Goal: Navigation & Orientation: Find specific page/section

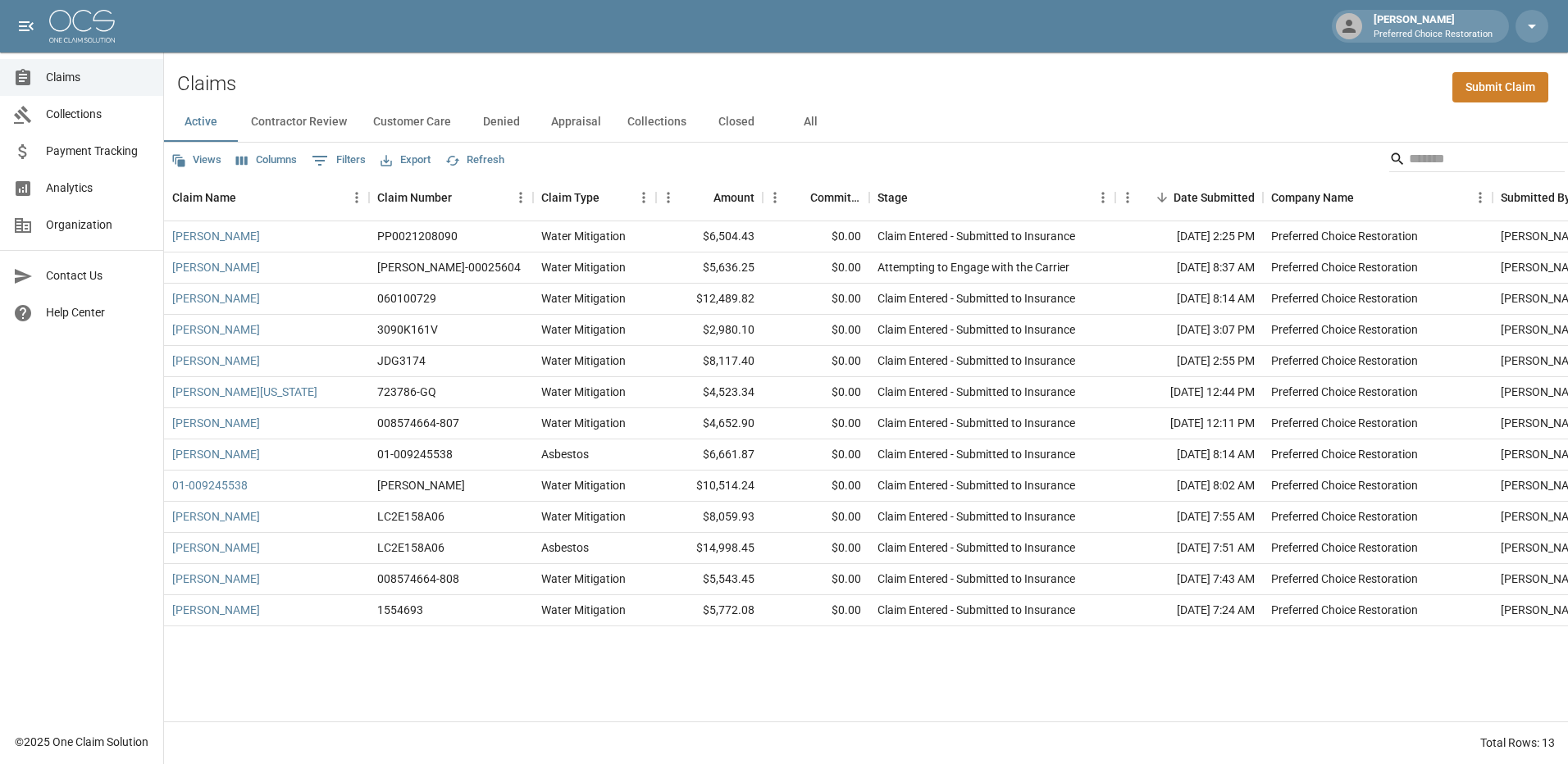
click at [1486, 28] on p "Preferred Choice Restoration" at bounding box center [1433, 34] width 119 height 14
click at [1536, 24] on icon "button" at bounding box center [1531, 26] width 20 height 20
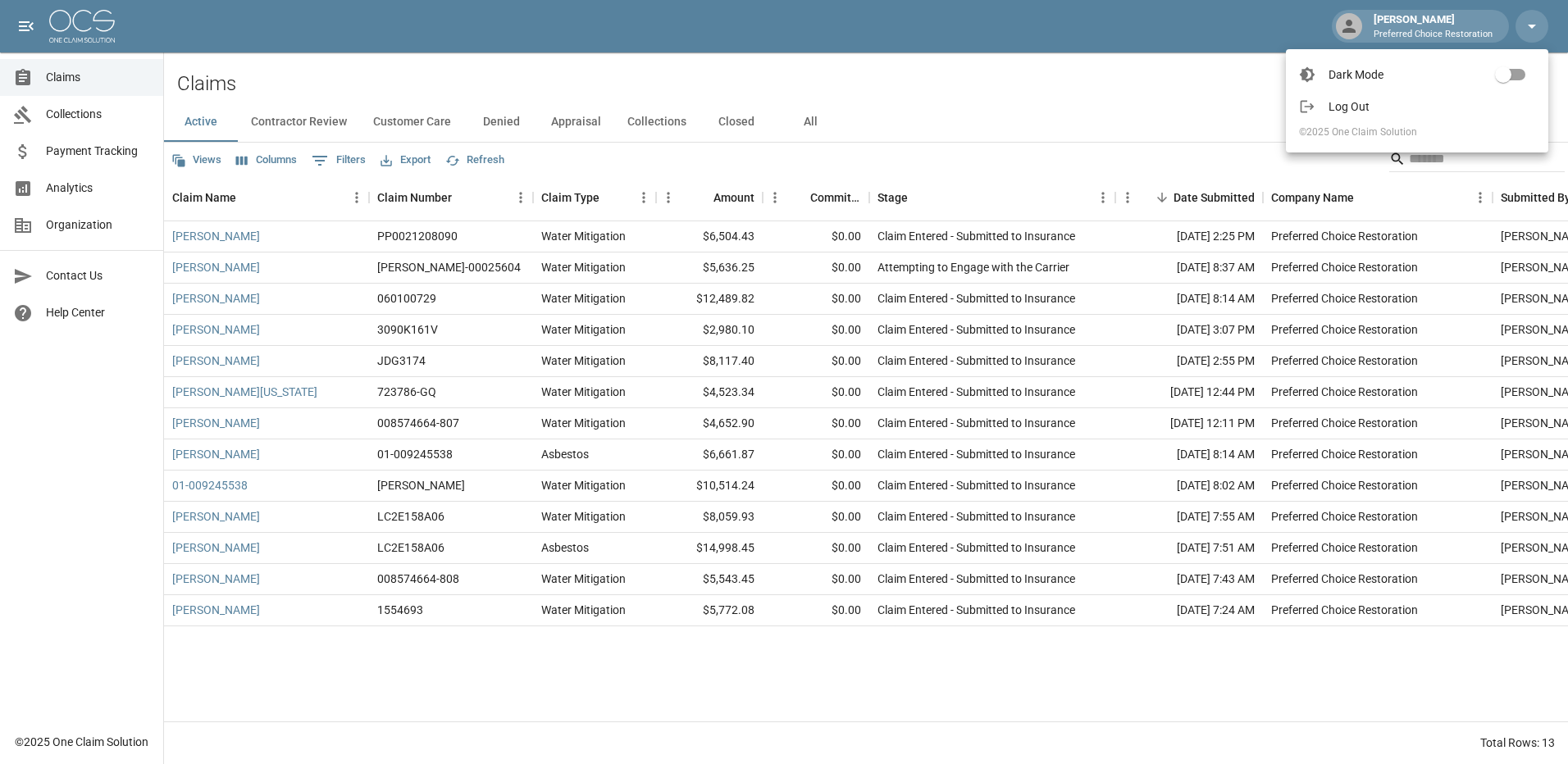
click at [125, 155] on div at bounding box center [784, 382] width 1568 height 764
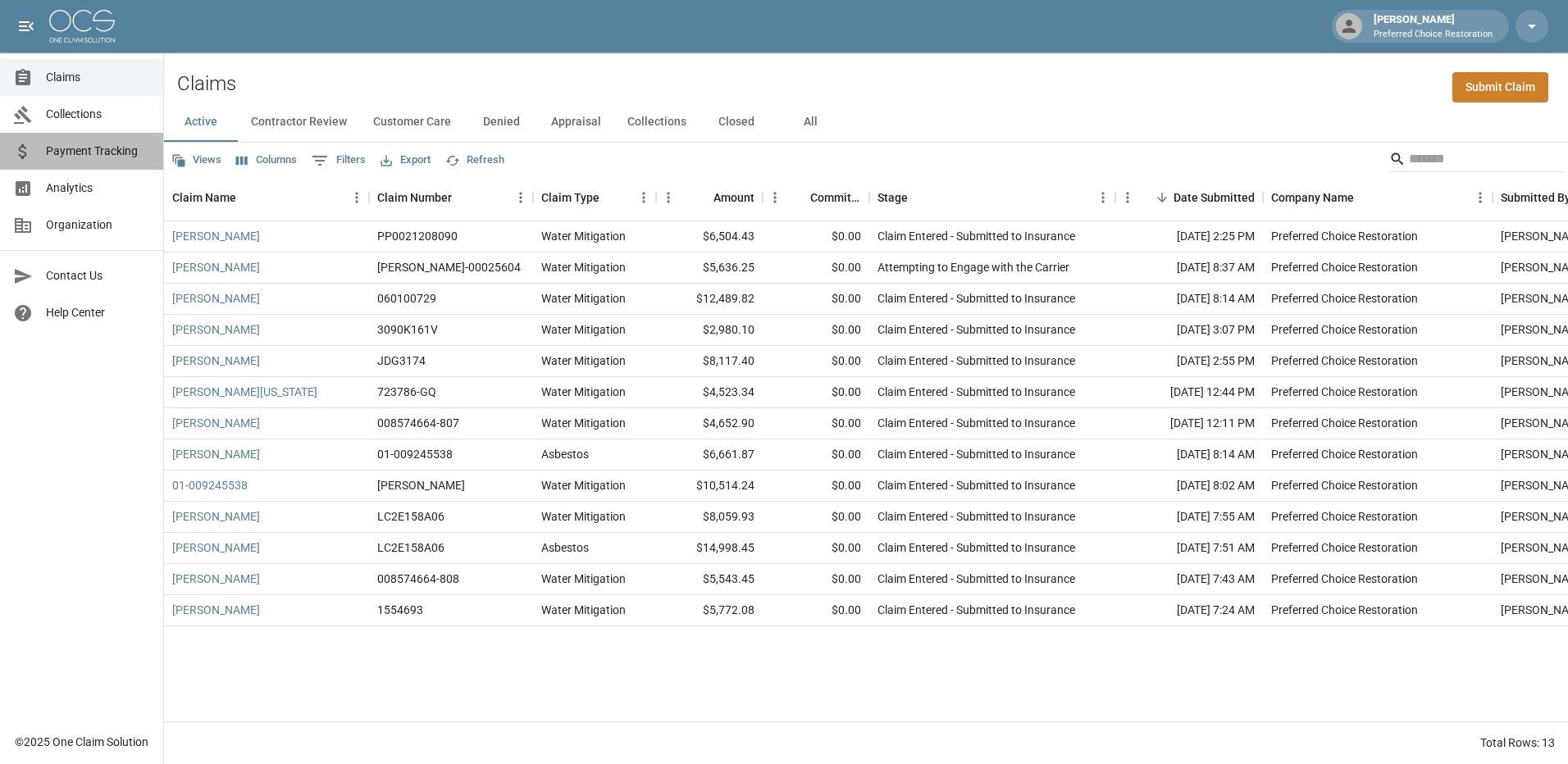
click at [67, 139] on link "Payment Tracking" at bounding box center [81, 152] width 163 height 37
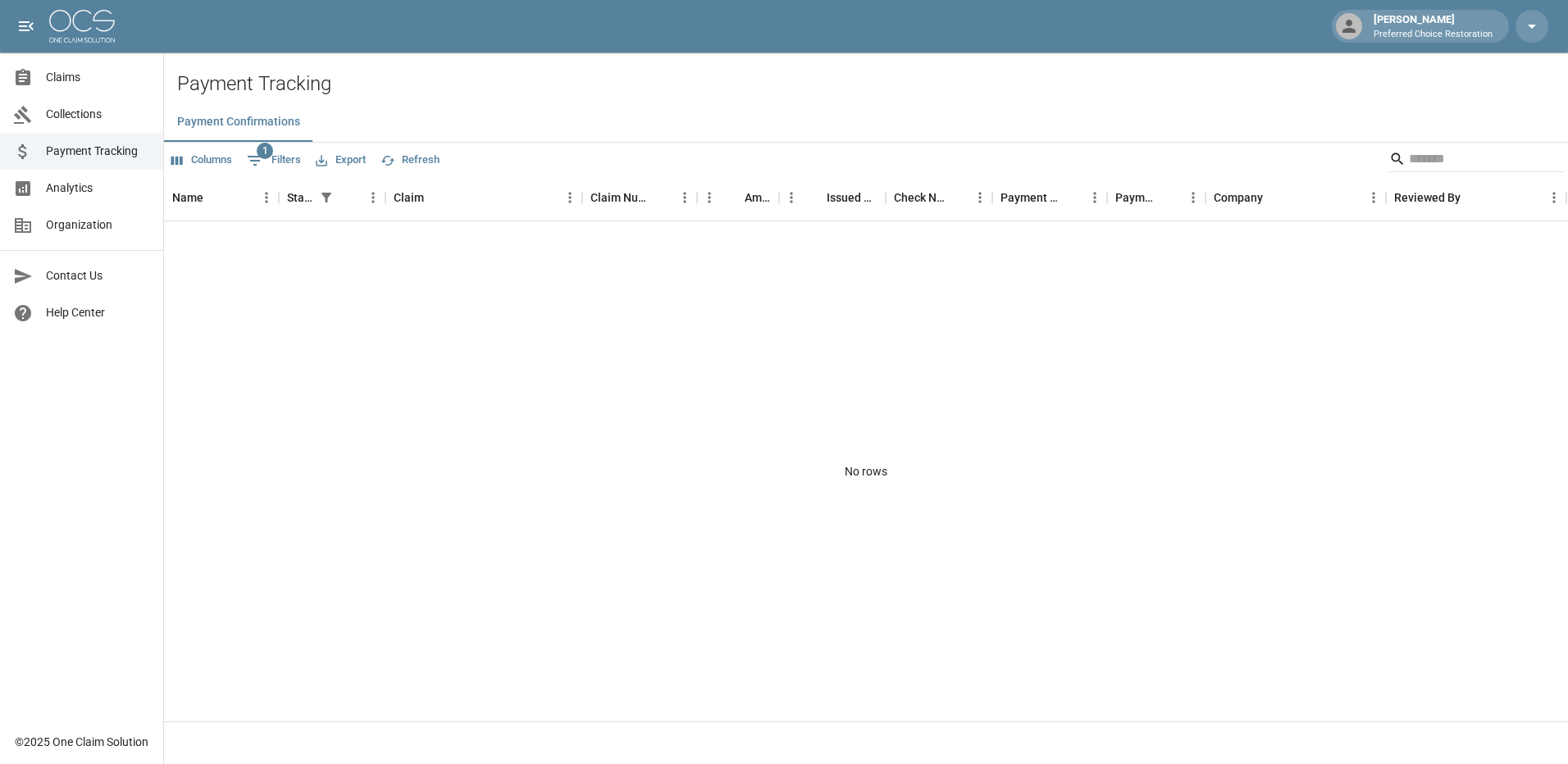
click at [212, 154] on button "Columns" at bounding box center [202, 159] width 69 height 25
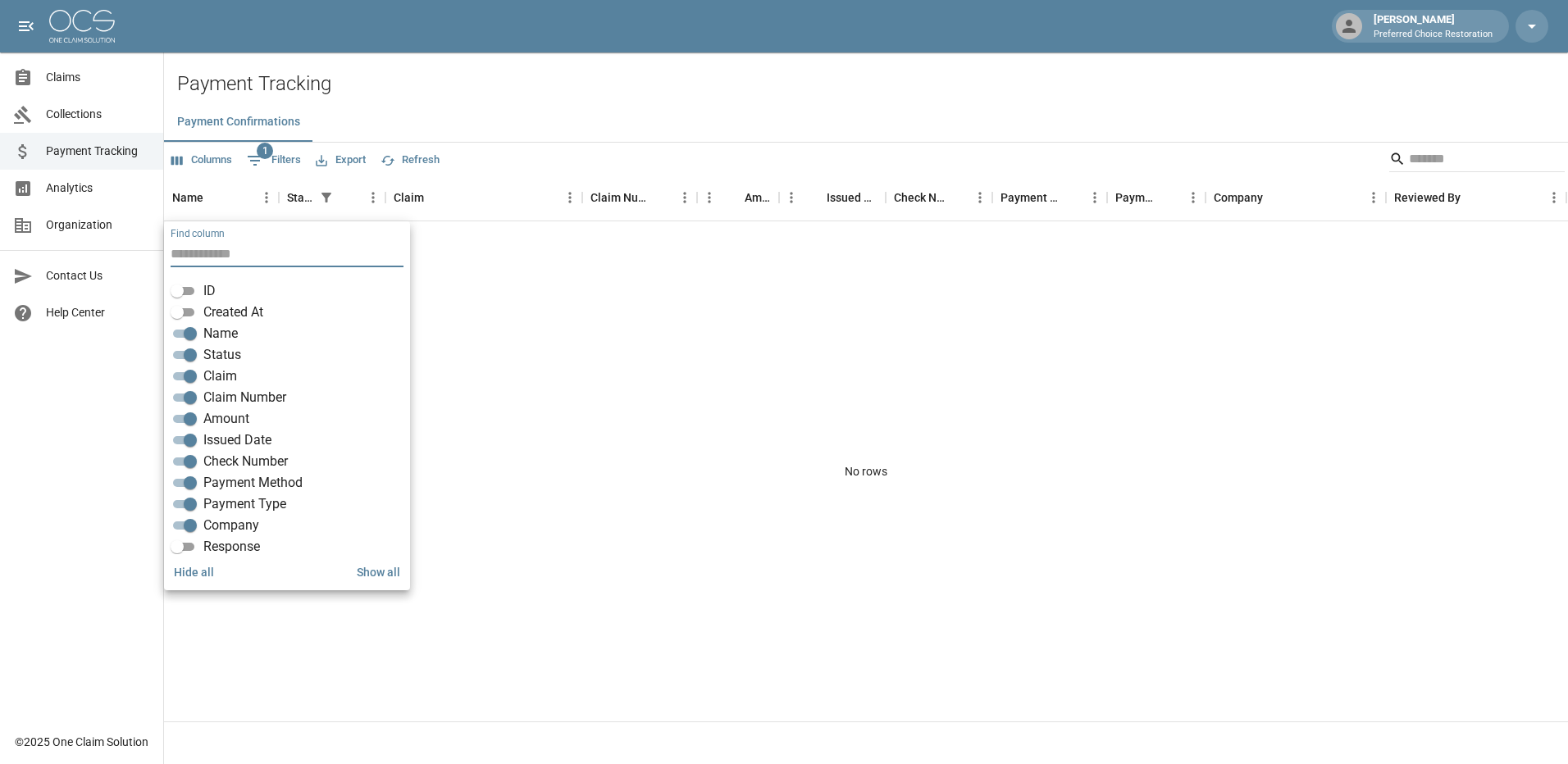
click at [70, 313] on span "Help Center" at bounding box center [98, 312] width 104 height 17
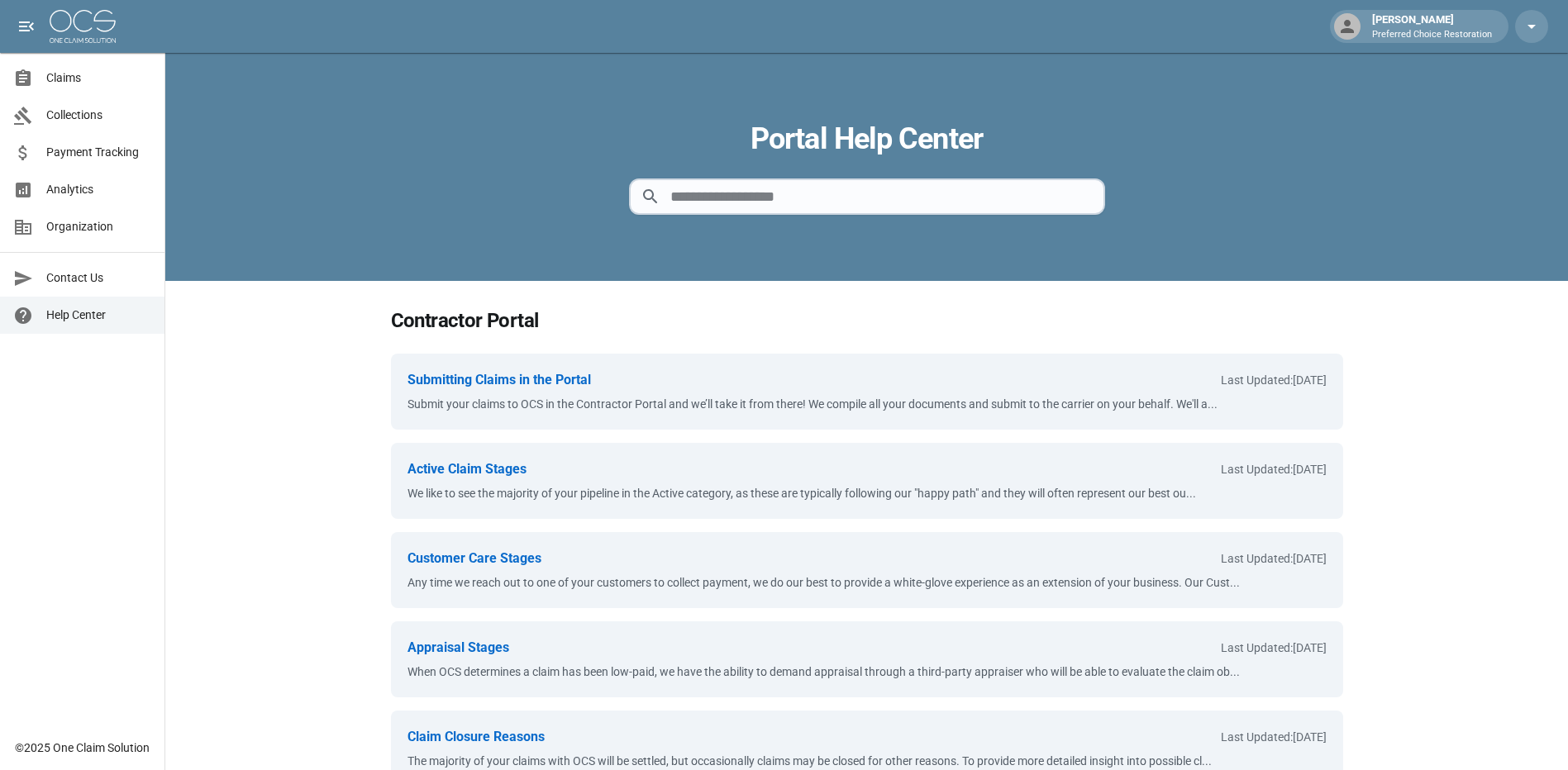
click at [67, 115] on span "Collections" at bounding box center [99, 116] width 105 height 17
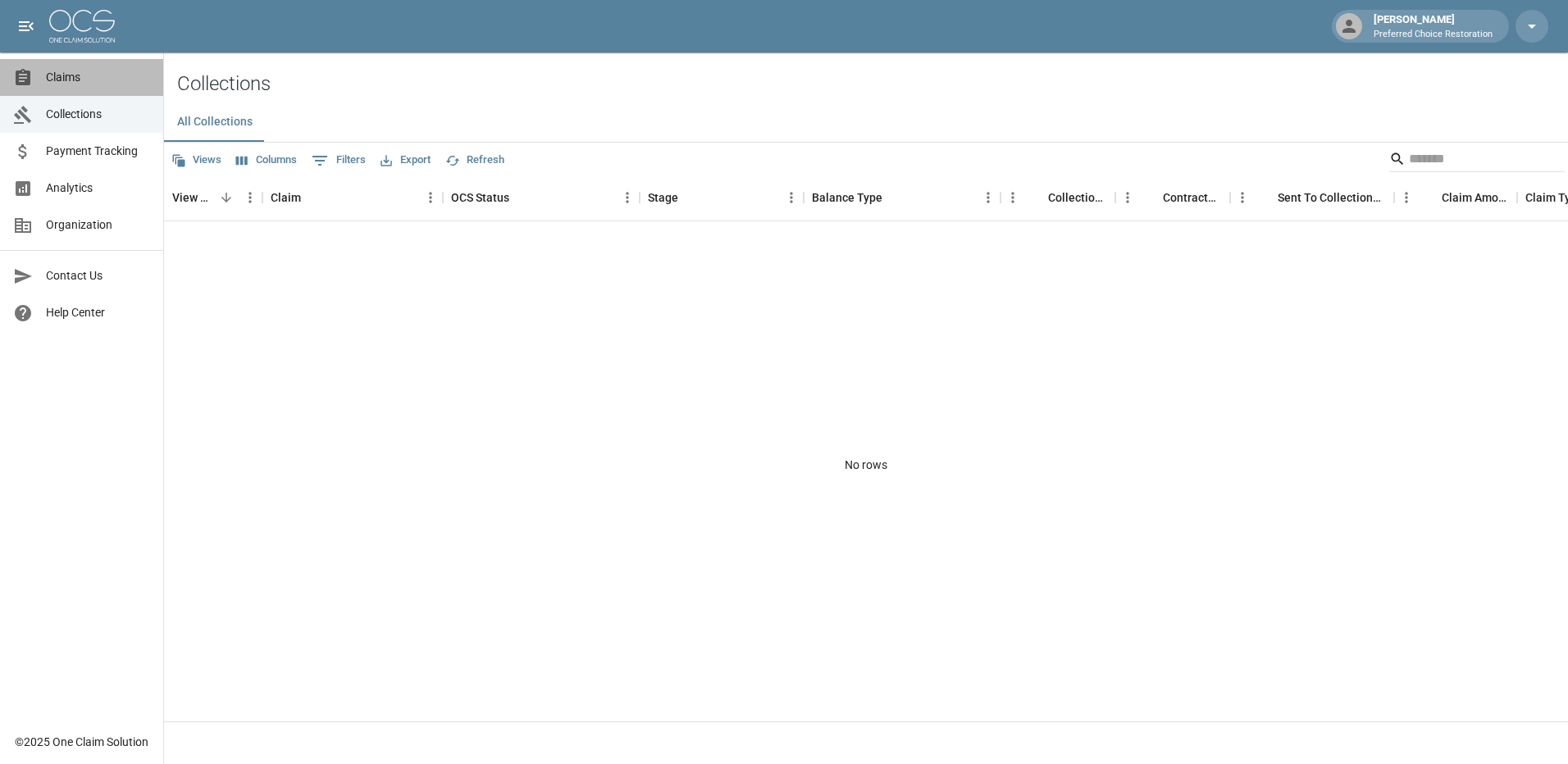
click at [62, 75] on span "Claims" at bounding box center [98, 77] width 104 height 17
